Goal: Task Accomplishment & Management: Complete application form

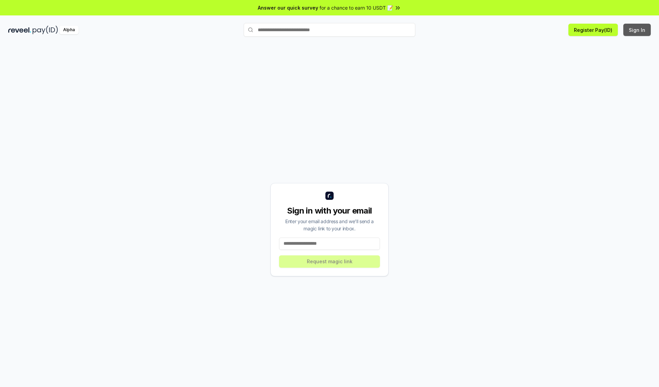
click at [637, 30] on button "Sign In" at bounding box center [636, 30] width 27 height 12
type input "**********"
click at [329, 261] on button "Request magic link" at bounding box center [329, 262] width 101 height 12
